Goal: Task Accomplishment & Management: Manage account settings

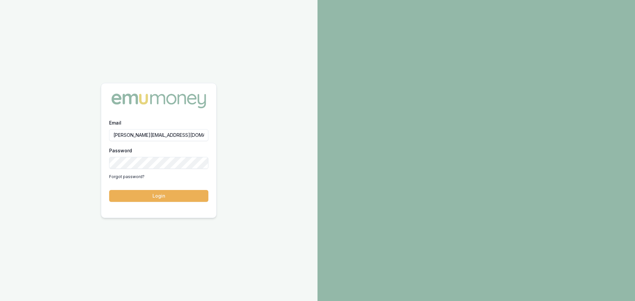
click at [151, 197] on button "Login" at bounding box center [158, 196] width 99 height 12
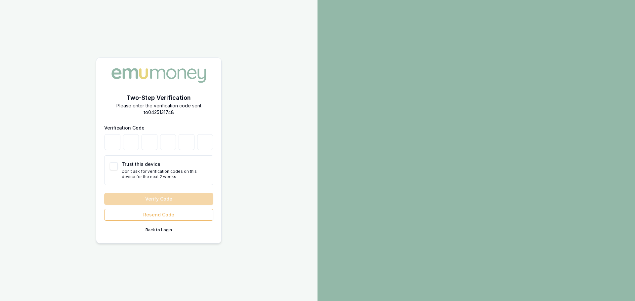
click at [115, 169] on button "Trust this device" at bounding box center [114, 166] width 8 height 8
checkbox input "true"
click at [160, 214] on button "Resend Code" at bounding box center [158, 215] width 109 height 12
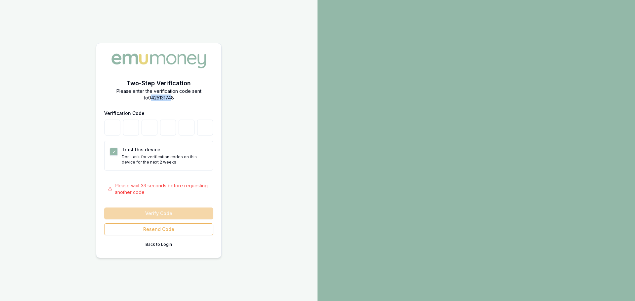
drag, startPoint x: 147, startPoint y: 100, endPoint x: 166, endPoint y: 100, distance: 19.2
click at [167, 100] on p "Please enter the verification code sent to 0425131748" at bounding box center [158, 94] width 109 height 13
click at [163, 105] on div "Two-Step Verification Please enter the verification code sent to 0425131748 Ver…" at bounding box center [158, 164] width 109 height 171
drag, startPoint x: 172, startPoint y: 99, endPoint x: 146, endPoint y: 95, distance: 26.4
click at [146, 95] on p "Please enter the verification code sent to 0425131748" at bounding box center [158, 94] width 109 height 13
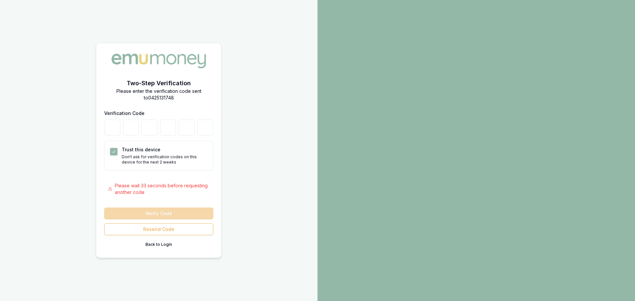
click at [192, 108] on div "Two-Step Verification Please enter the verification code sent to 0425131748 Ver…" at bounding box center [158, 164] width 109 height 171
click at [163, 242] on button "Back to Login" at bounding box center [158, 245] width 109 height 11
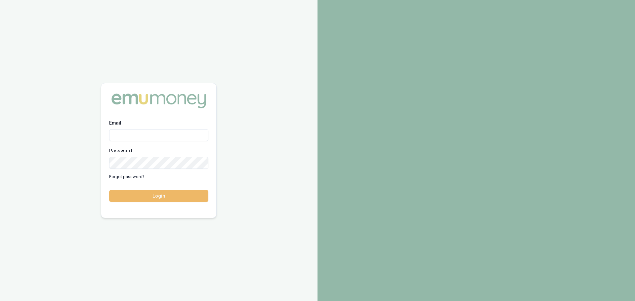
type input "[PERSON_NAME][EMAIL_ADDRESS][DOMAIN_NAME]"
click at [165, 196] on button "Login" at bounding box center [158, 196] width 99 height 12
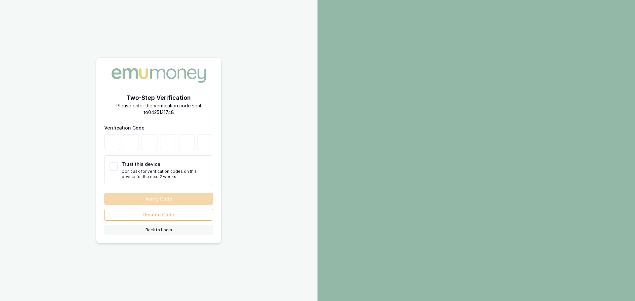
click at [174, 227] on button "Back to Login" at bounding box center [158, 230] width 109 height 11
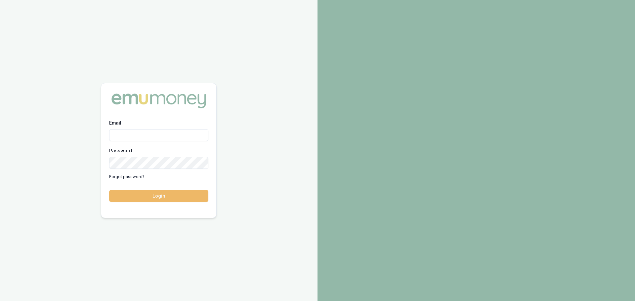
type input "[PERSON_NAME][EMAIL_ADDRESS][DOMAIN_NAME]"
click at [151, 199] on button "Login" at bounding box center [158, 196] width 99 height 12
type input "[PERSON_NAME][EMAIL_ADDRESS][DOMAIN_NAME]"
click at [172, 194] on button "Login" at bounding box center [158, 196] width 99 height 12
type input "[PERSON_NAME][EMAIL_ADDRESS][DOMAIN_NAME]"
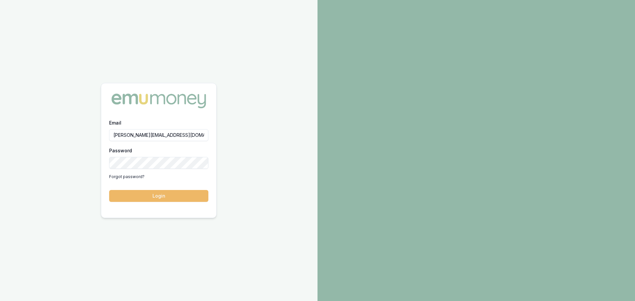
click at [148, 199] on button "Login" at bounding box center [158, 196] width 99 height 12
type input "[PERSON_NAME][EMAIL_ADDRESS][DOMAIN_NAME]"
click at [160, 193] on button "Login" at bounding box center [158, 196] width 99 height 12
